Goal: Communication & Community: Answer question/provide support

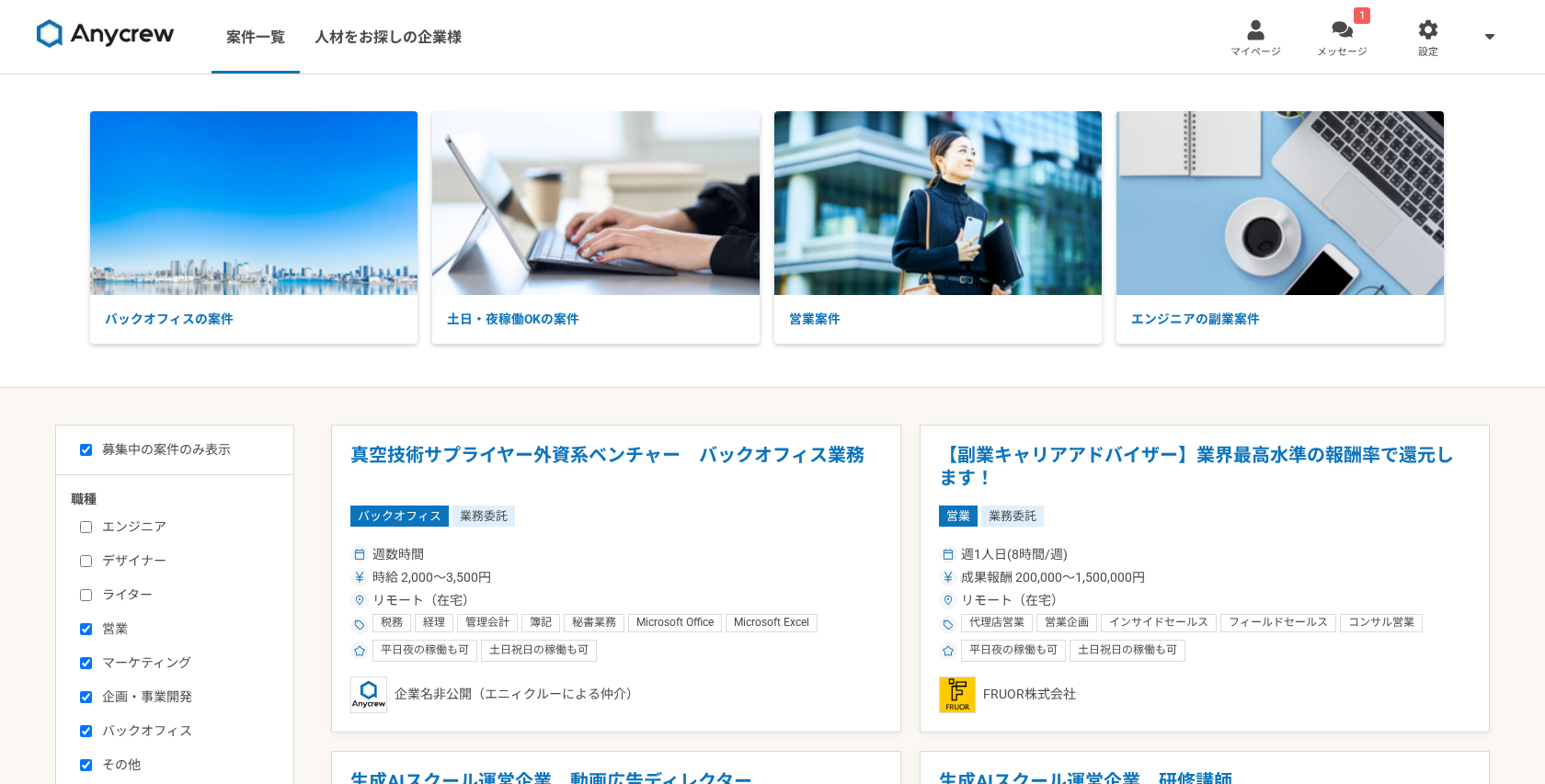
select select "1"
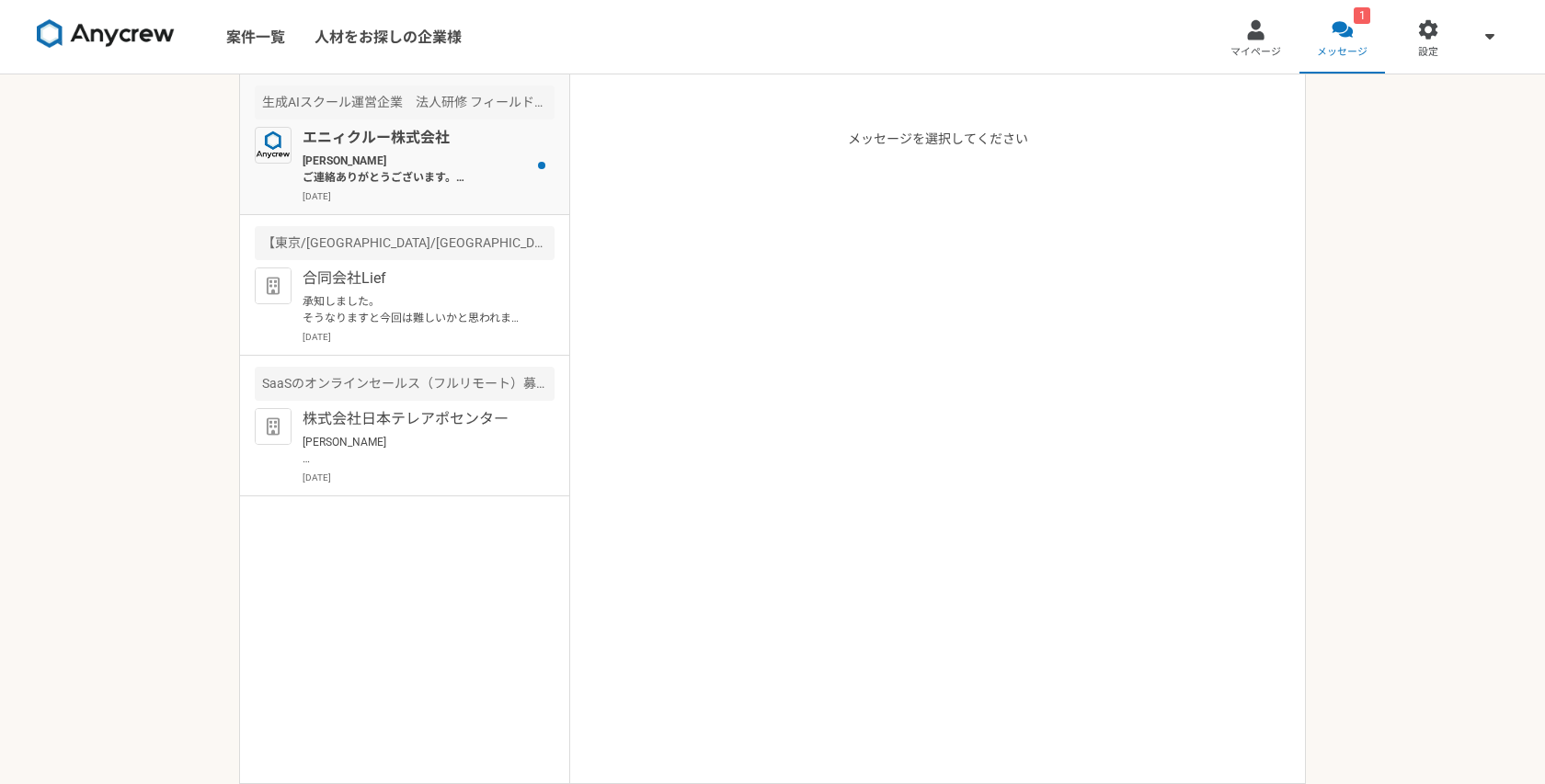
click at [454, 173] on p "[PERSON_NAME] ご連絡ありがとうございます。 かしこまりました。 別件等ご紹介できればと思いますが、基本は平日夜間および土日での対応となりそうでし…" at bounding box center [417, 169] width 227 height 33
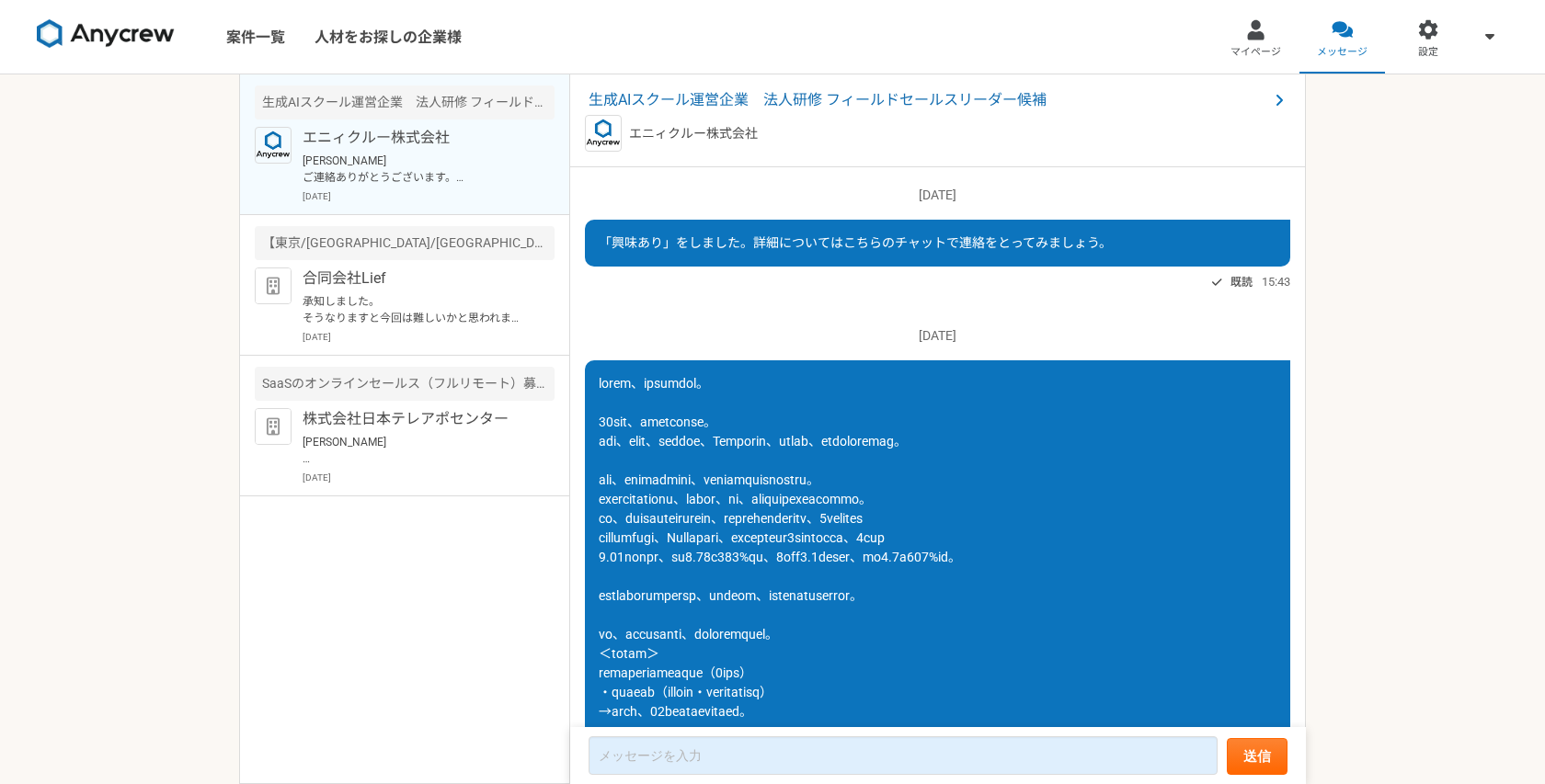
scroll to position [1550, 0]
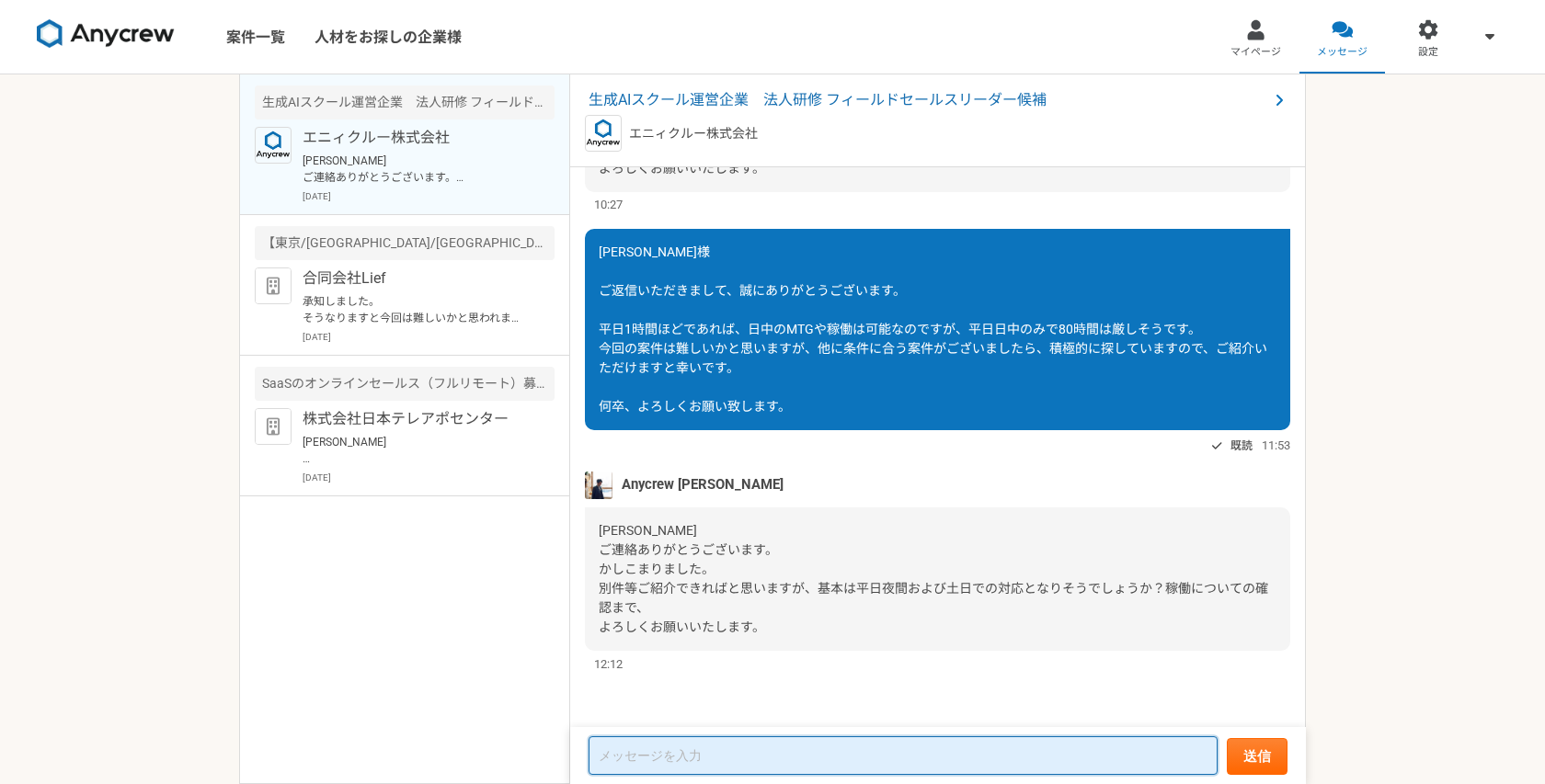
click at [703, 749] on textarea at bounding box center [903, 755] width 629 height 38
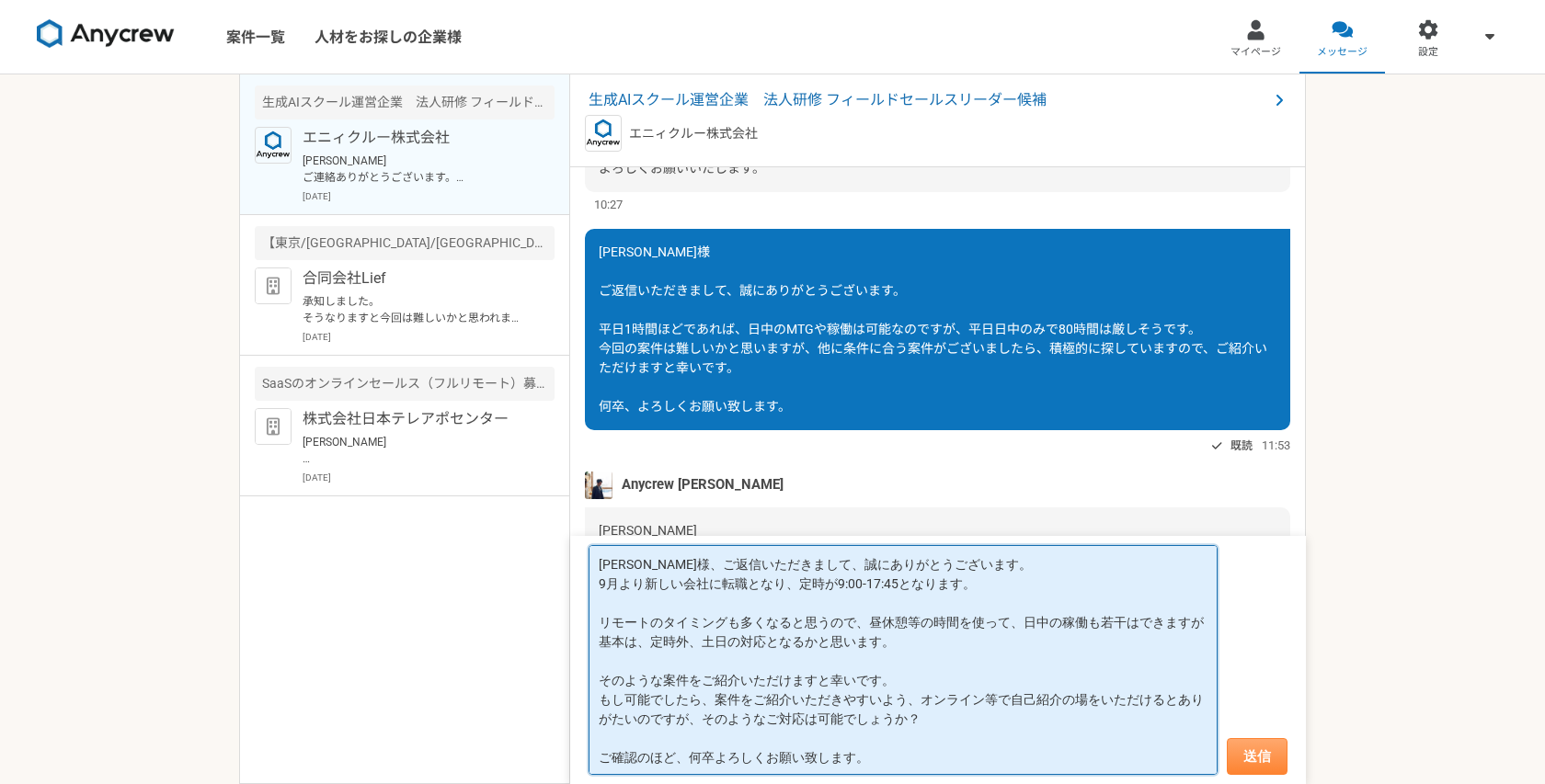
type textarea "[PERSON_NAME]様、ご返信いただきまして、誠にありがとうございます。 9月より新しい会社に転職となり、定時が9:00-17:45となります。 リモー…"
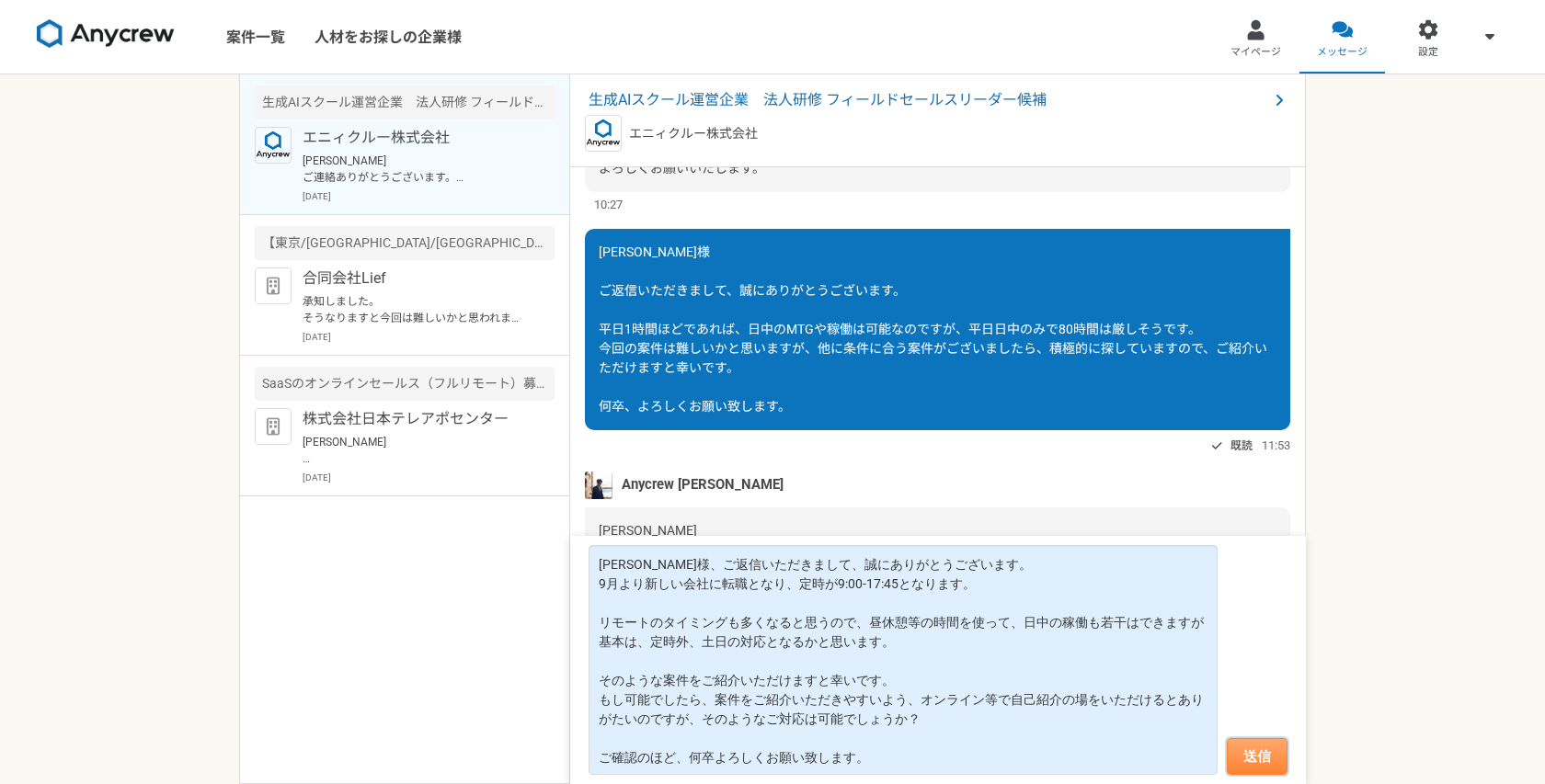
click at [1266, 745] on button "送信" at bounding box center [1257, 756] width 61 height 37
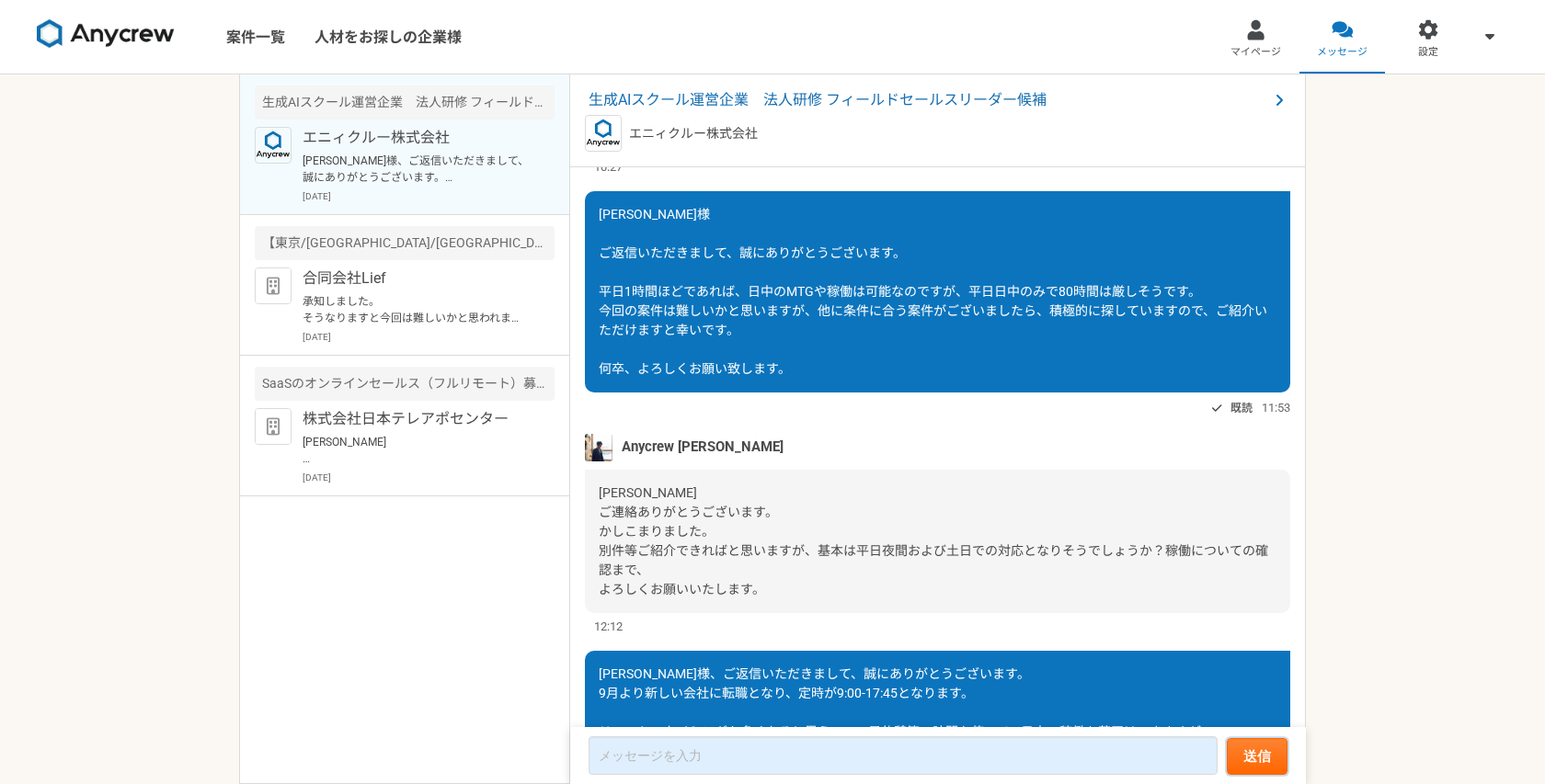
scroll to position [1828, 0]
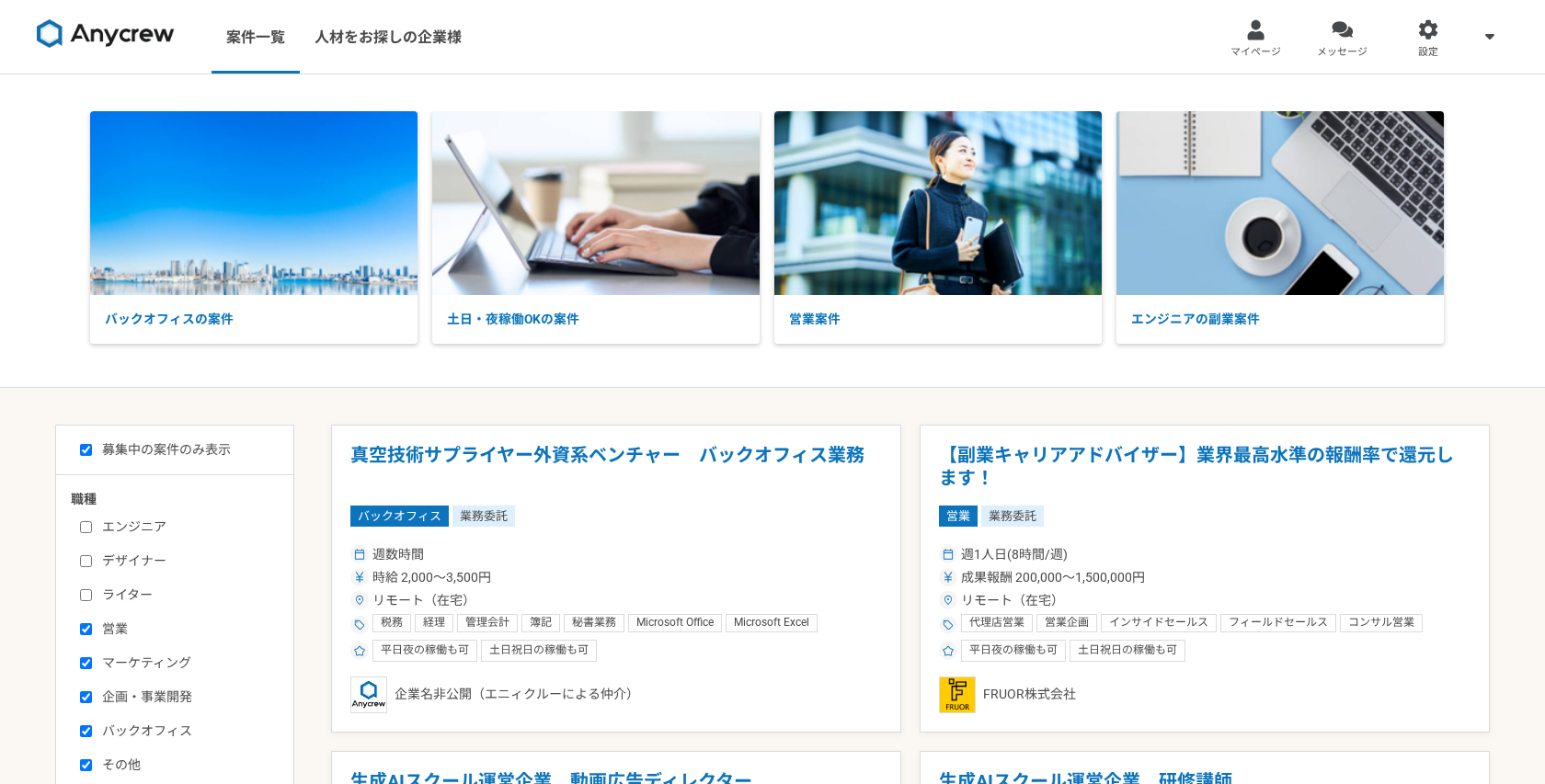
select select "1"
